Goal: Information Seeking & Learning: Learn about a topic

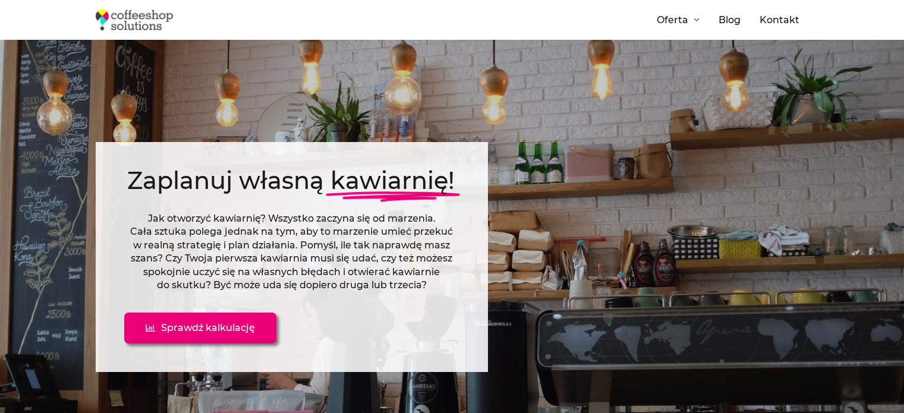
scroll to position [1436, 0]
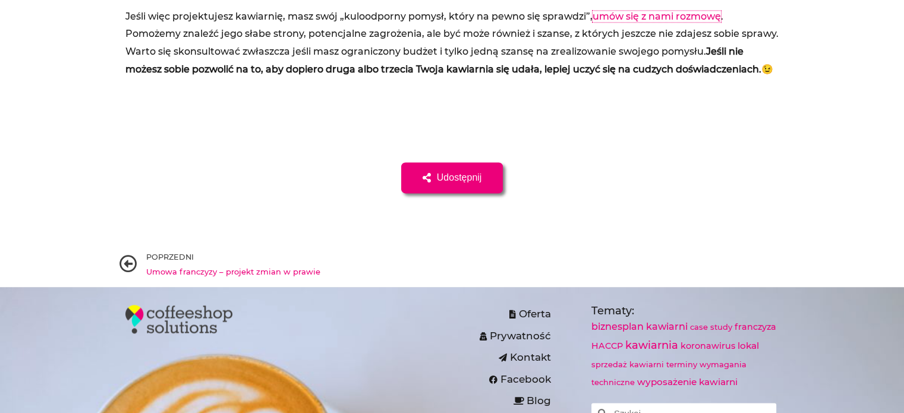
scroll to position [6163, 0]
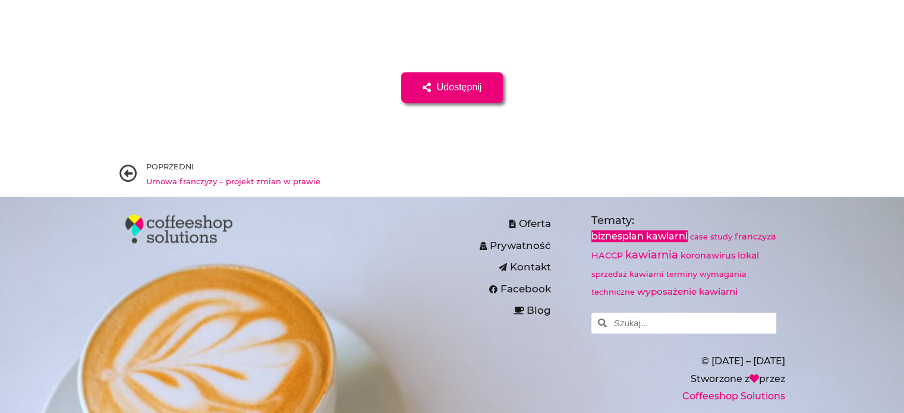
click at [632, 230] on link "biznesplan kawiarni" at bounding box center [639, 236] width 96 height 12
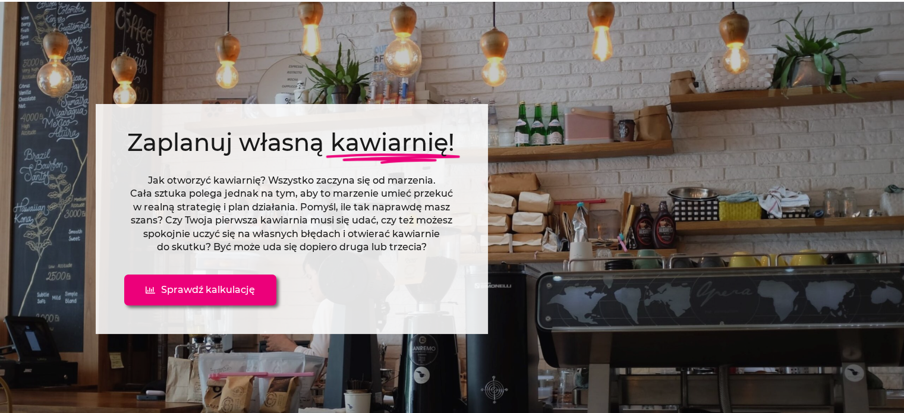
scroll to position [34, 0]
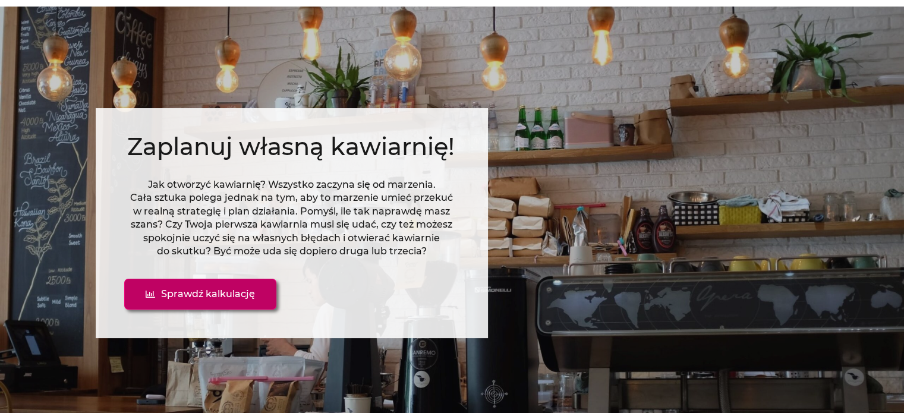
click at [200, 292] on span "Sprawdź kalkulację" at bounding box center [208, 294] width 94 height 10
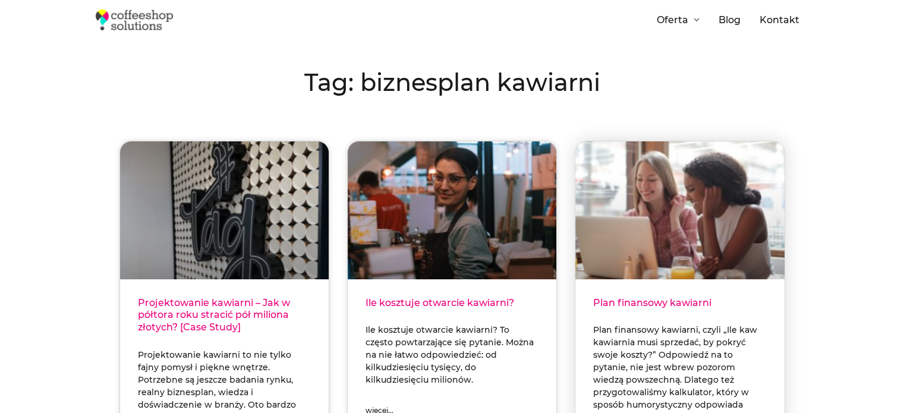
click at [599, 301] on link "Plan finansowy kawiarni" at bounding box center [652, 302] width 118 height 11
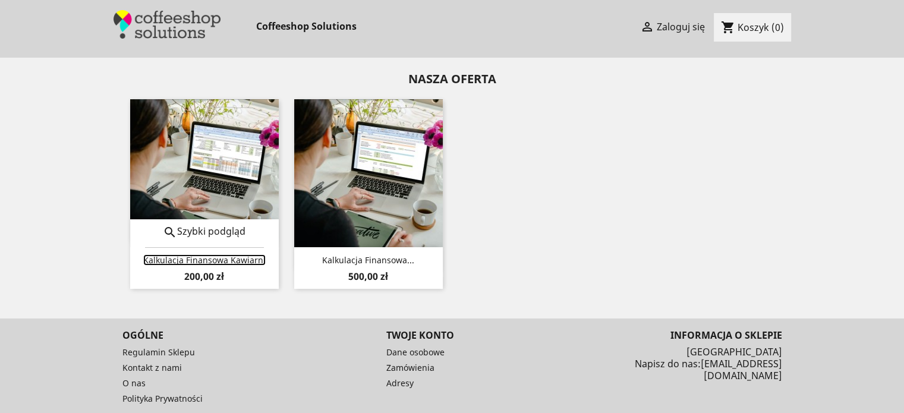
click at [248, 262] on link "Kalkulacja finansowa kawiarni" at bounding box center [204, 259] width 122 height 11
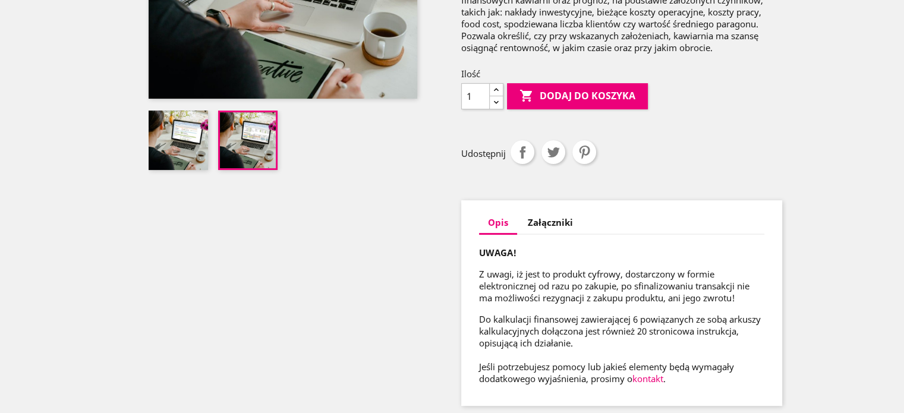
scroll to position [343, 0]
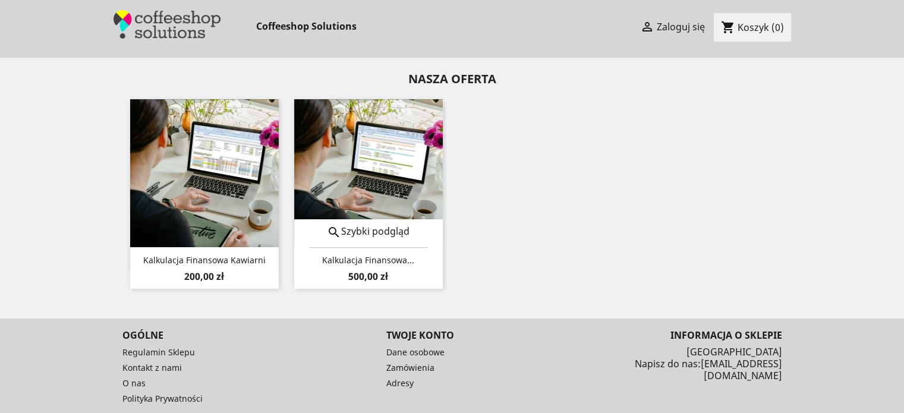
click at [401, 185] on img at bounding box center [368, 173] width 149 height 149
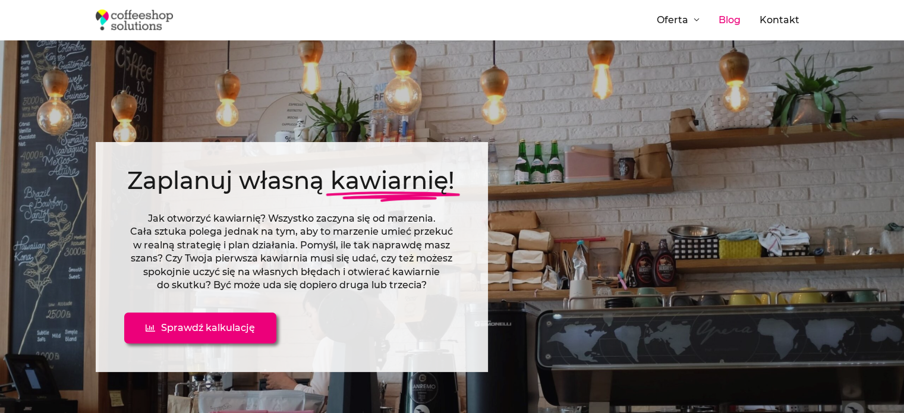
click at [738, 26] on link "Blog" at bounding box center [729, 20] width 41 height 40
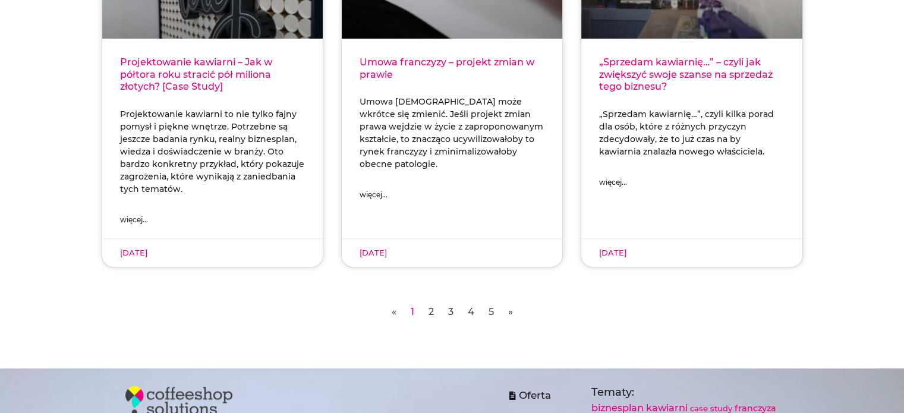
scroll to position [477, 0]
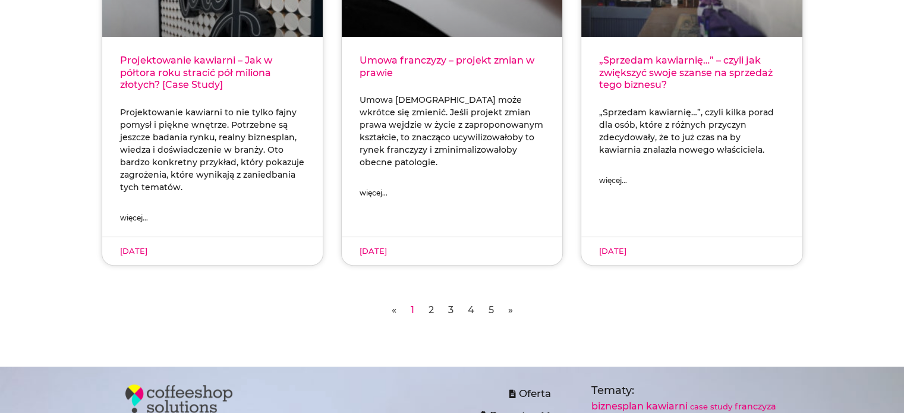
click at [431, 308] on link "Strona 2" at bounding box center [430, 309] width 5 height 11
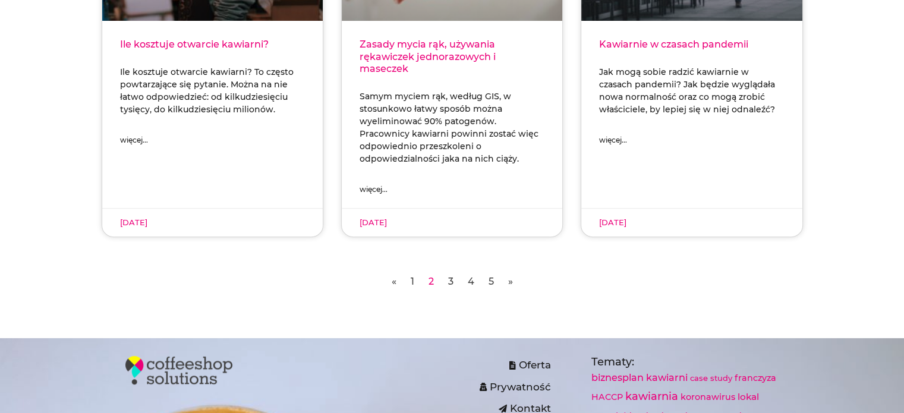
scroll to position [517, 0]
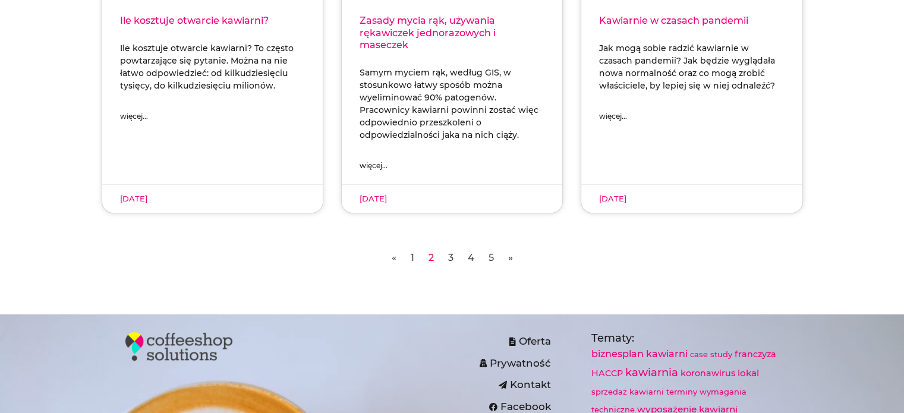
click at [452, 261] on link "Strona 3" at bounding box center [450, 257] width 5 height 11
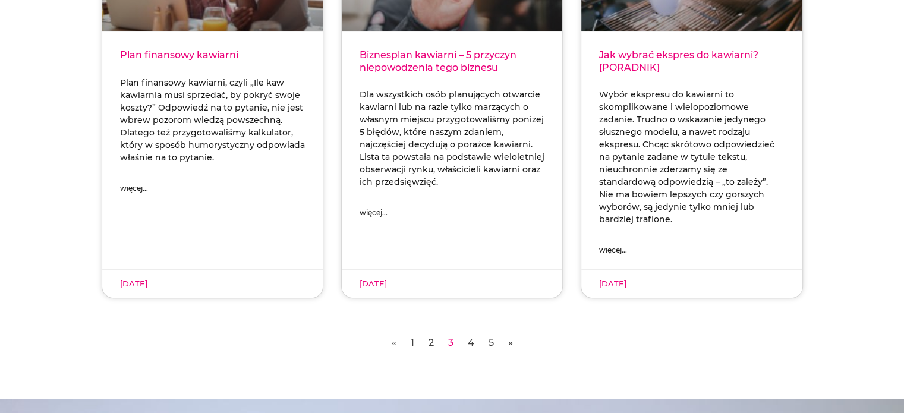
scroll to position [487, 0]
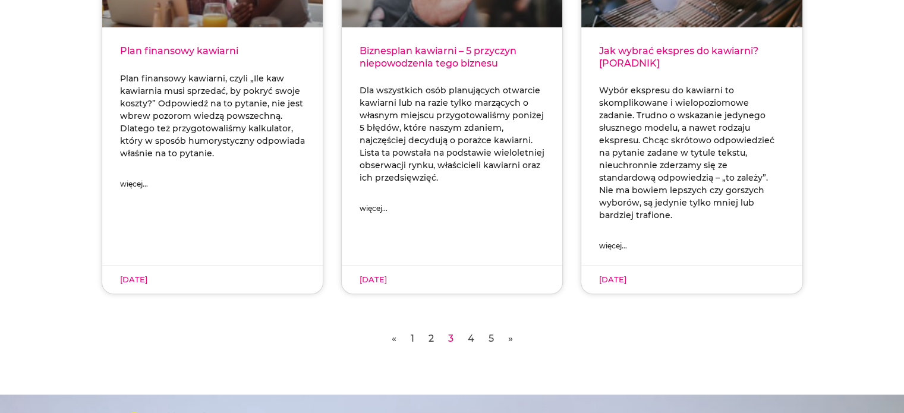
click at [472, 333] on link "Strona 4" at bounding box center [471, 338] width 7 height 11
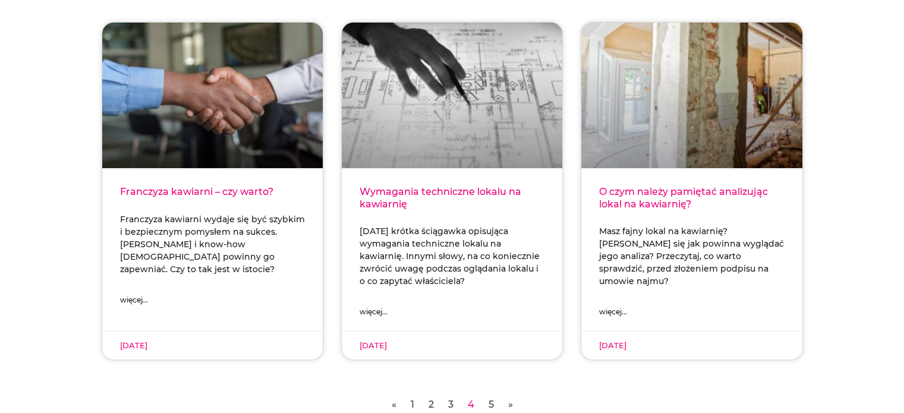
scroll to position [335, 0]
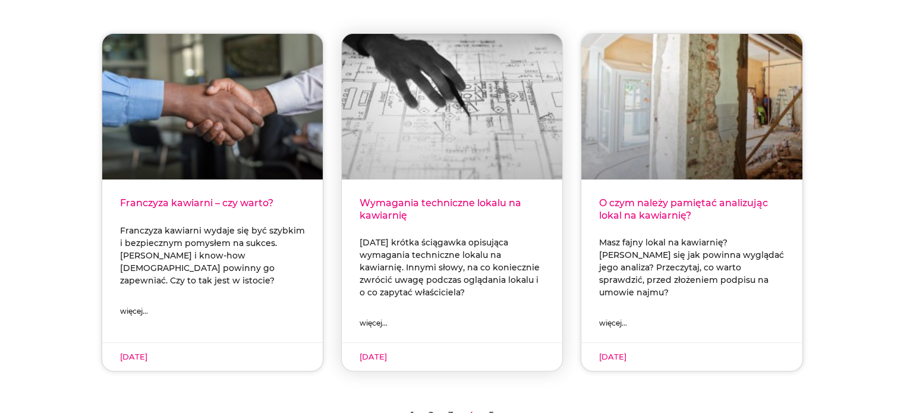
drag, startPoint x: 388, startPoint y: 209, endPoint x: 364, endPoint y: 209, distance: 24.4
click at [364, 209] on link "Wymagania techniczne lokalu na kawiarnię" at bounding box center [441, 209] width 162 height 24
